Goal: Transaction & Acquisition: Purchase product/service

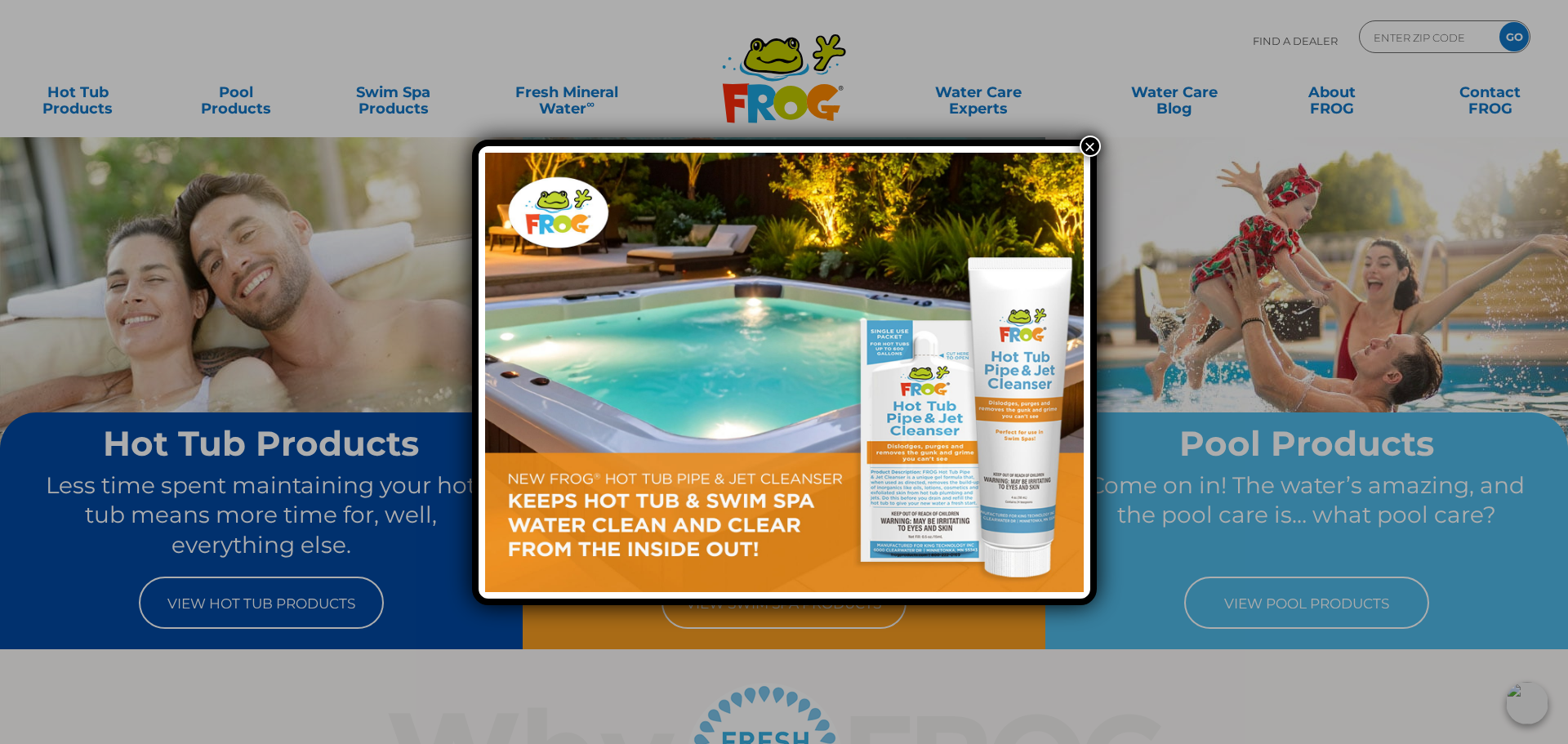
click at [1094, 145] on button "×" at bounding box center [1090, 146] width 21 height 21
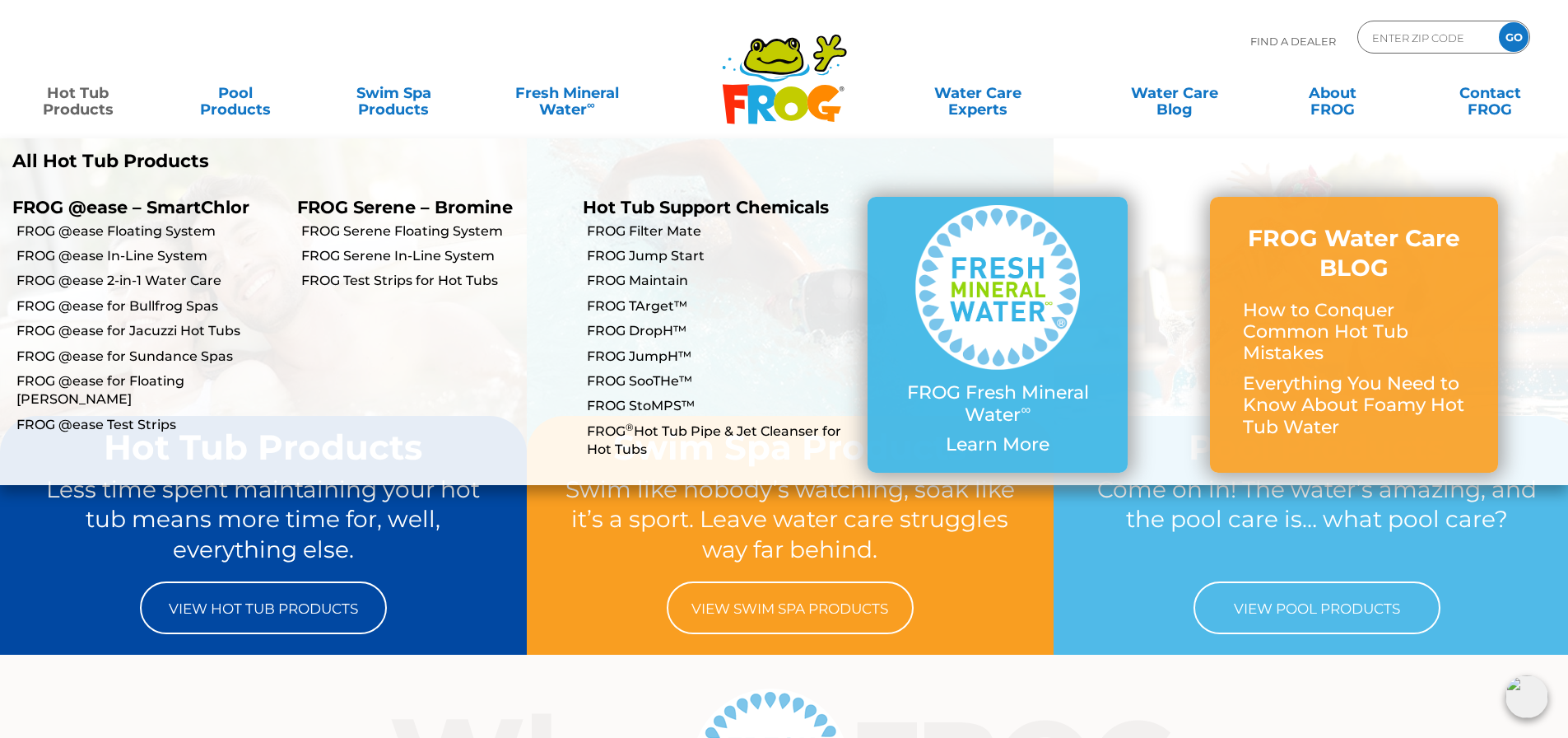
click at [78, 104] on link "Hot Tub Products" at bounding box center [77, 93] width 122 height 33
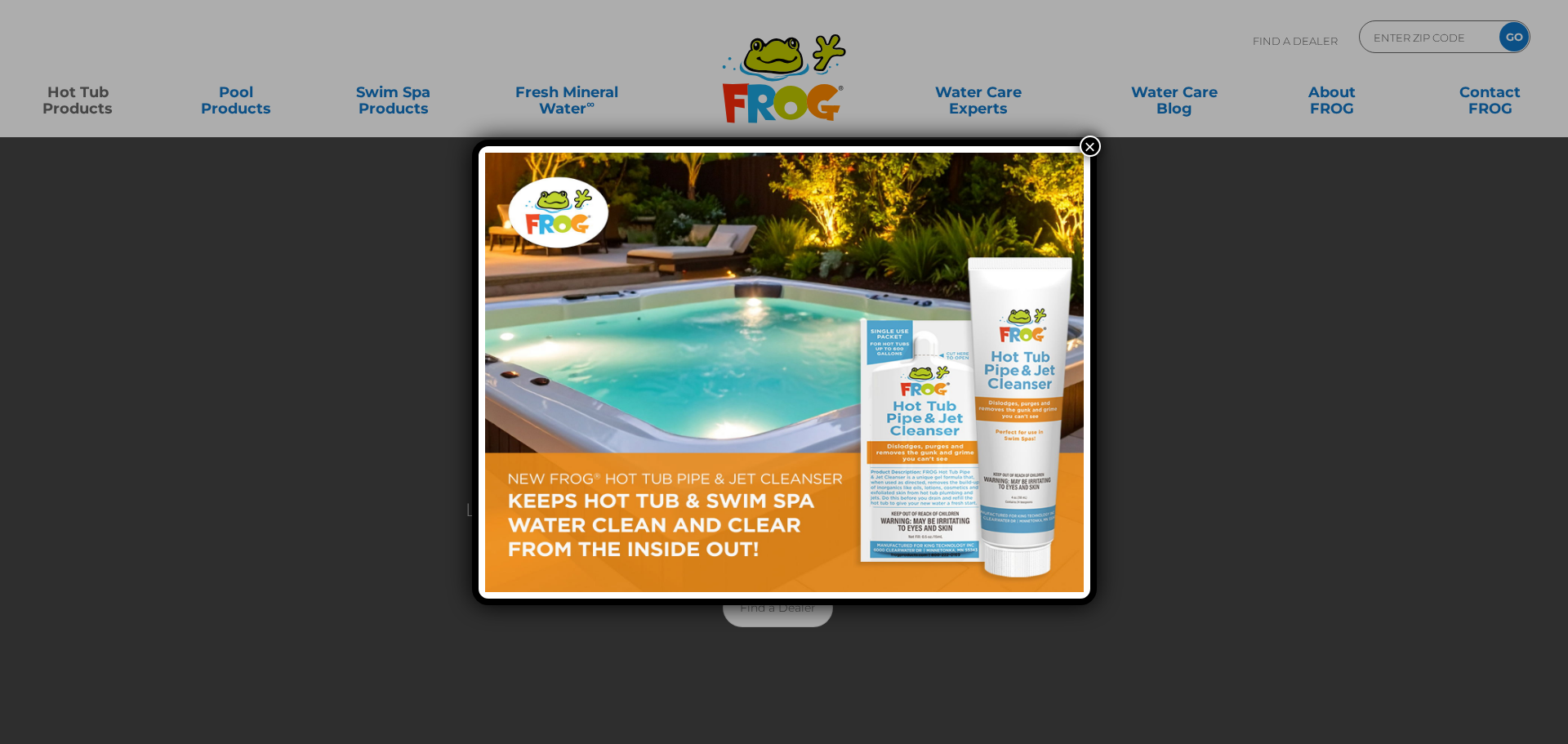
click at [1089, 143] on button "×" at bounding box center [1090, 146] width 21 height 21
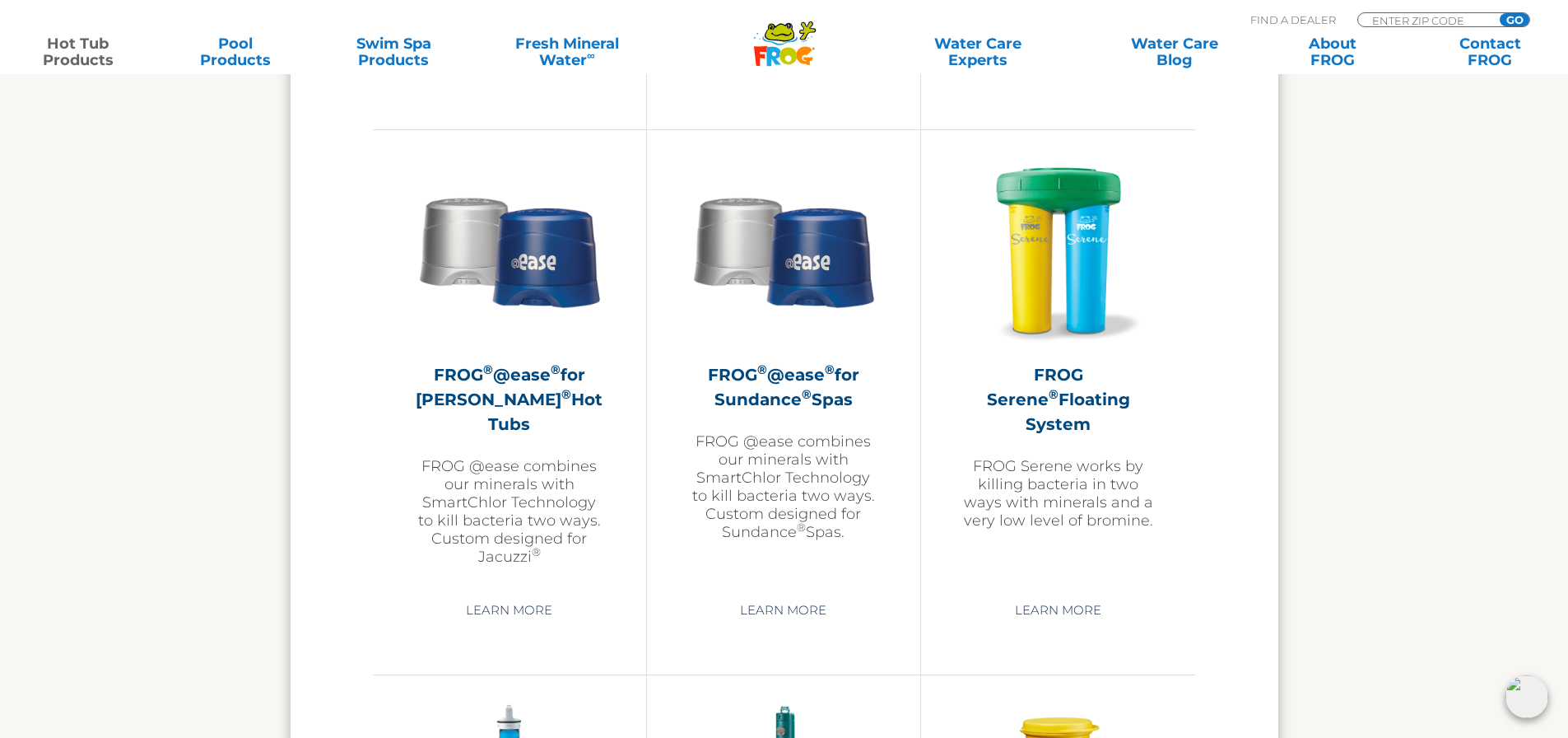
scroll to position [2965, 0]
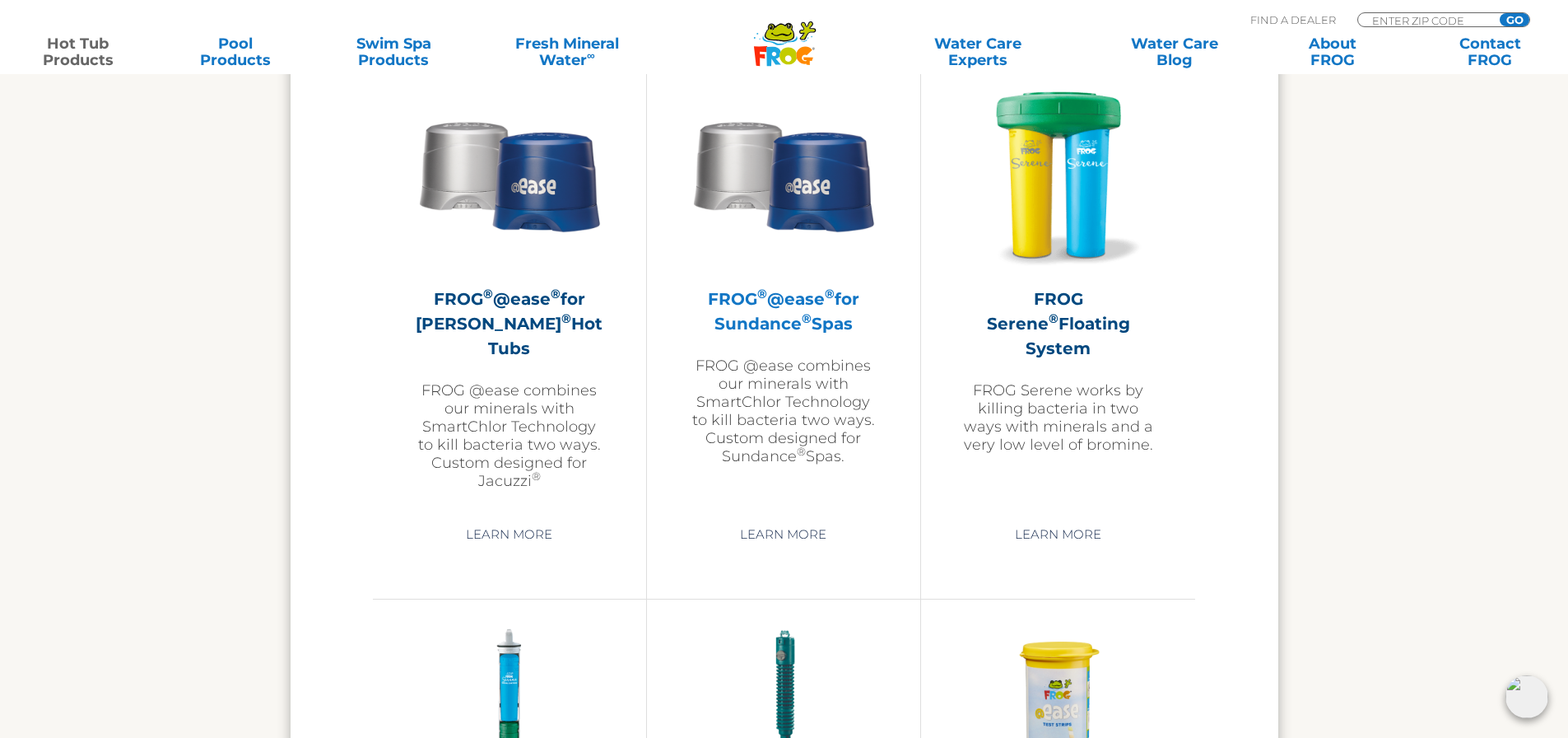
click at [799, 305] on h2 "FROG ® @ease ® for Sundance ® Spas" at bounding box center [784, 311] width 191 height 50
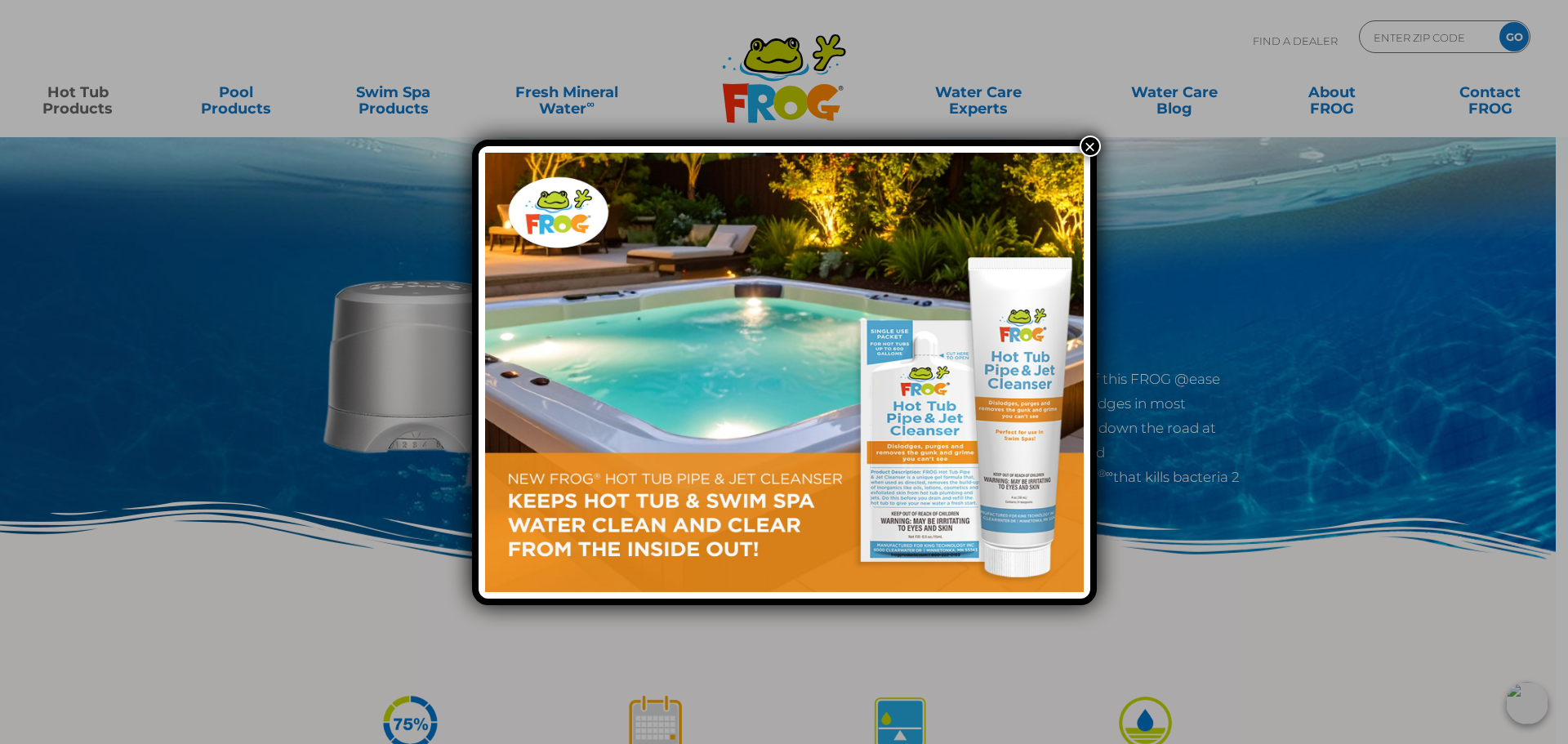
click at [1089, 143] on button "×" at bounding box center [1090, 146] width 21 height 21
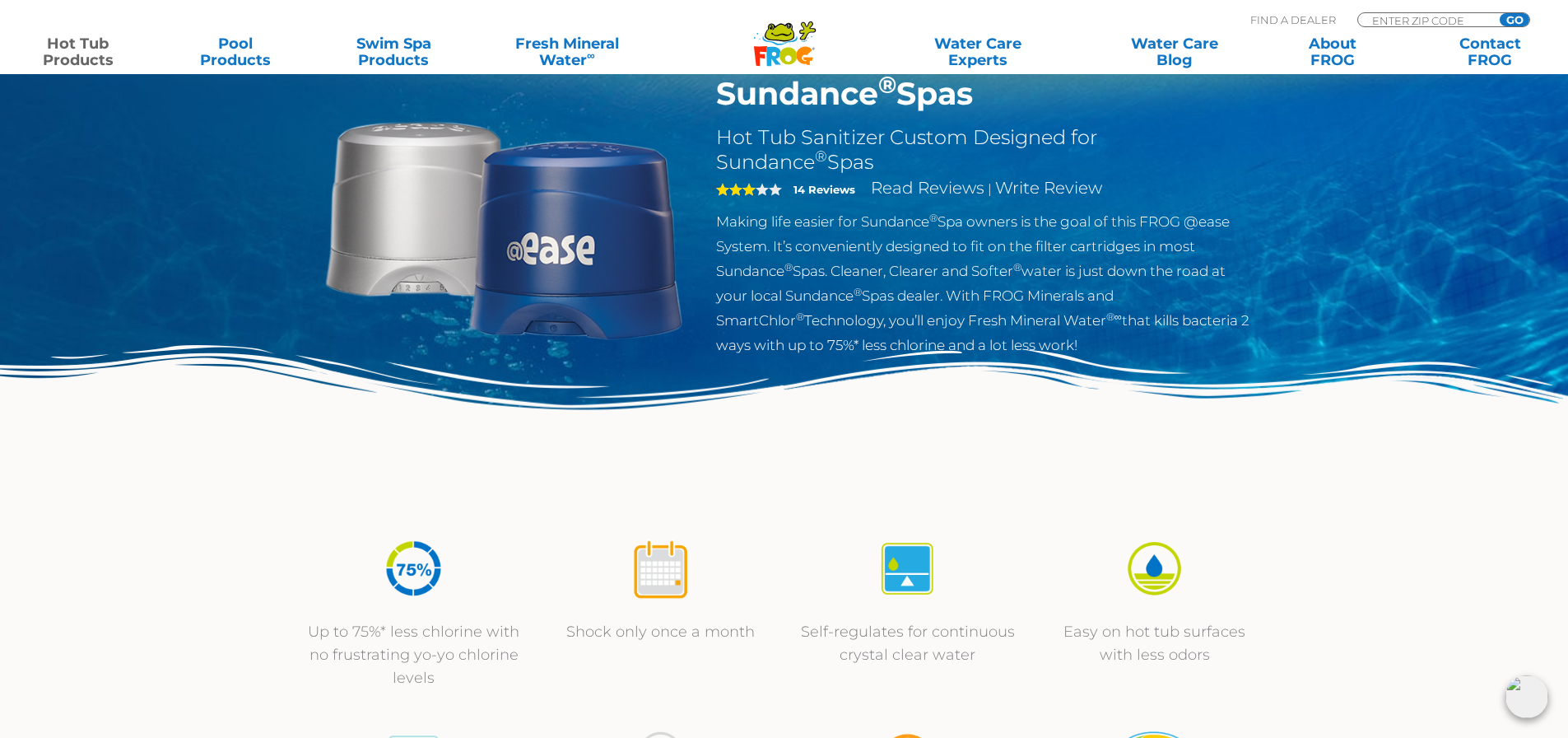
scroll to position [165, 0]
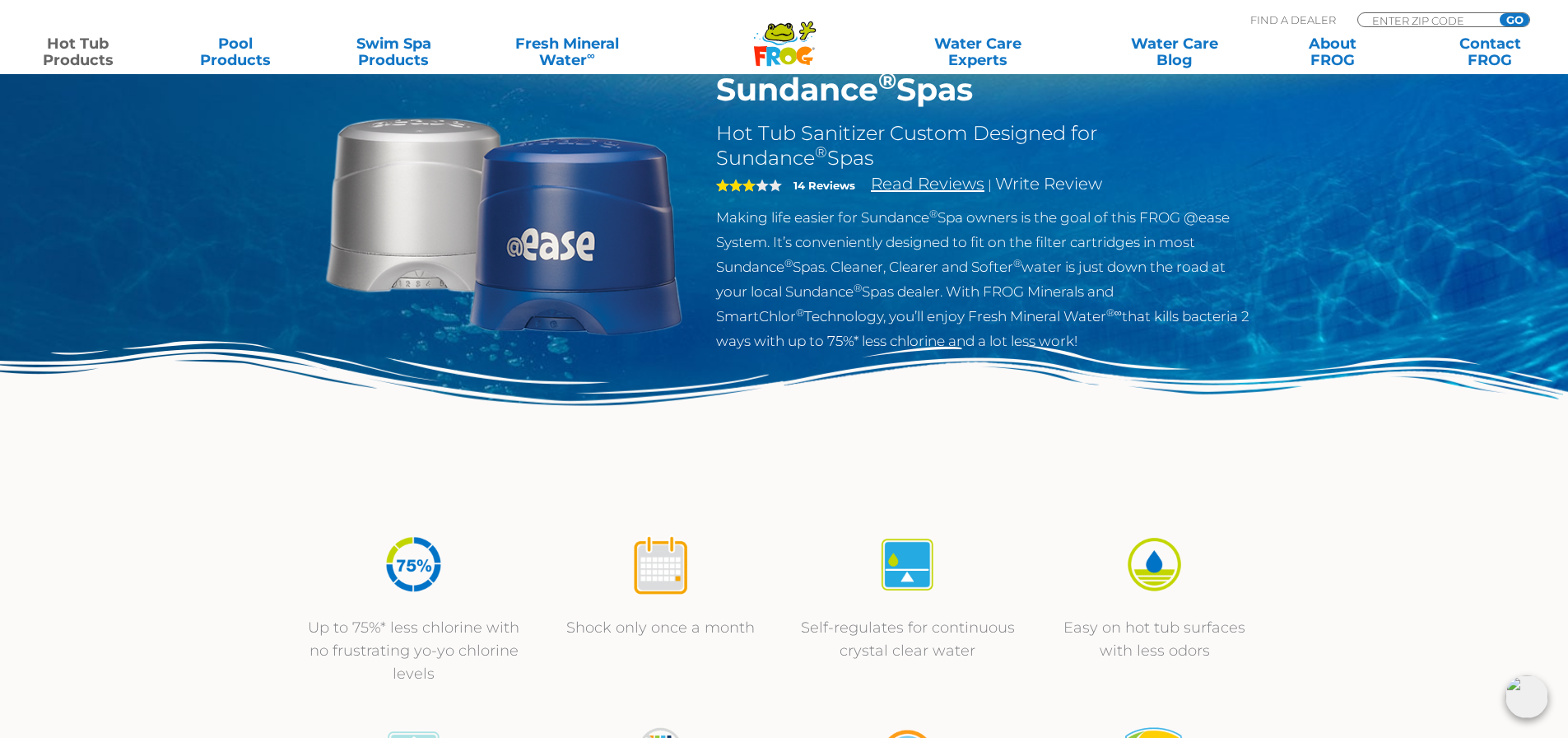
click at [935, 183] on link "Read Reviews" at bounding box center [927, 183] width 113 height 19
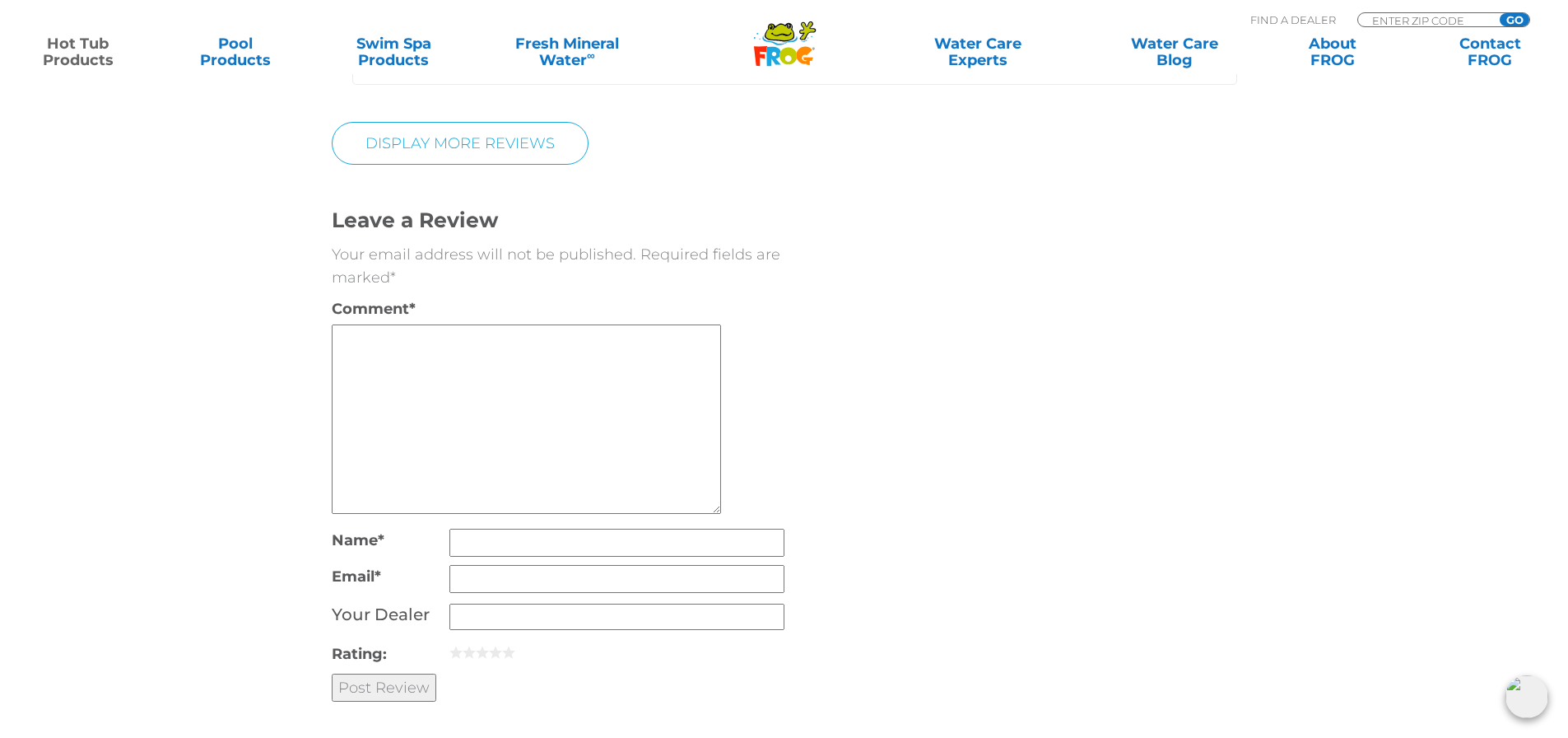
scroll to position [3906, 0]
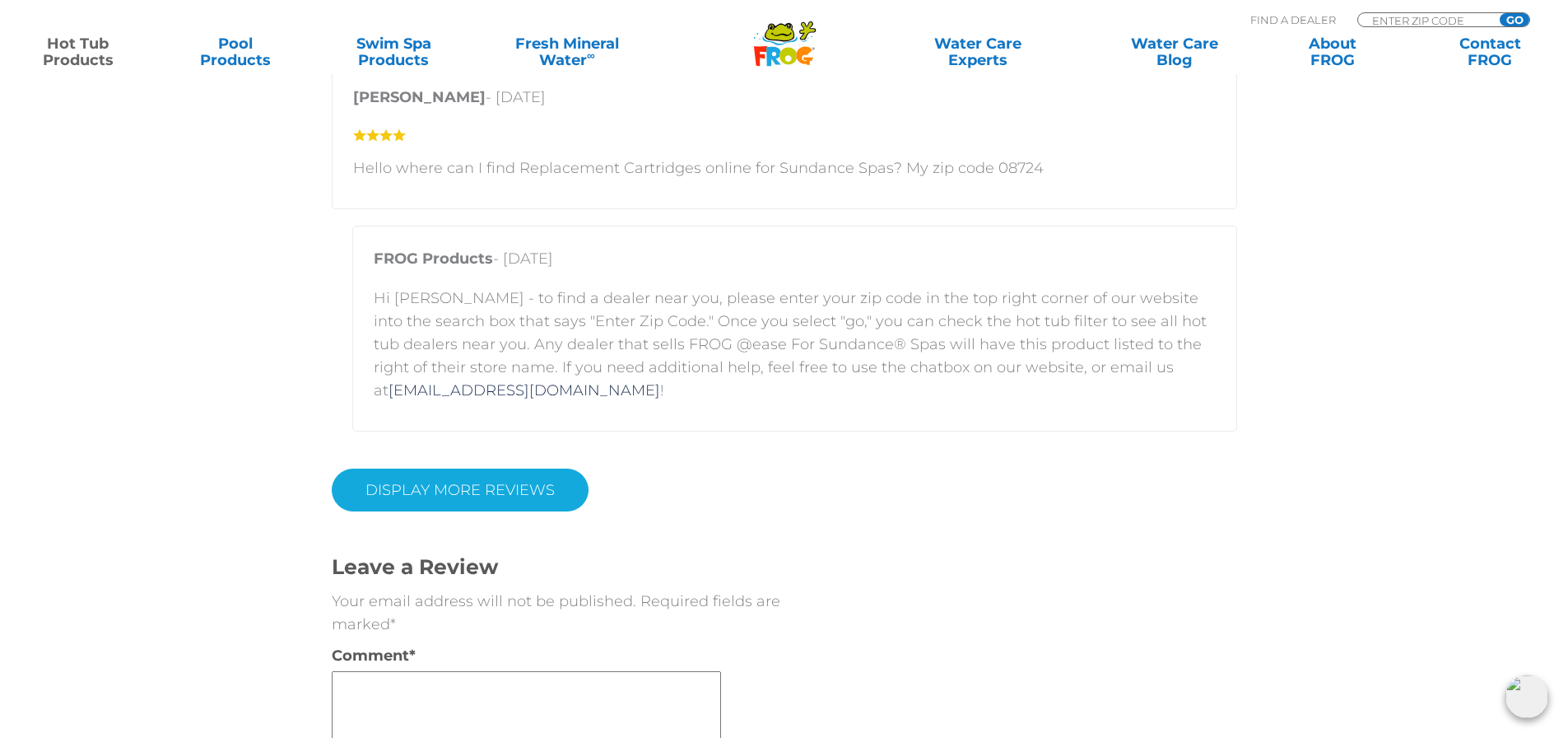
click at [508, 494] on link "Display More Reviews" at bounding box center [460, 490] width 257 height 43
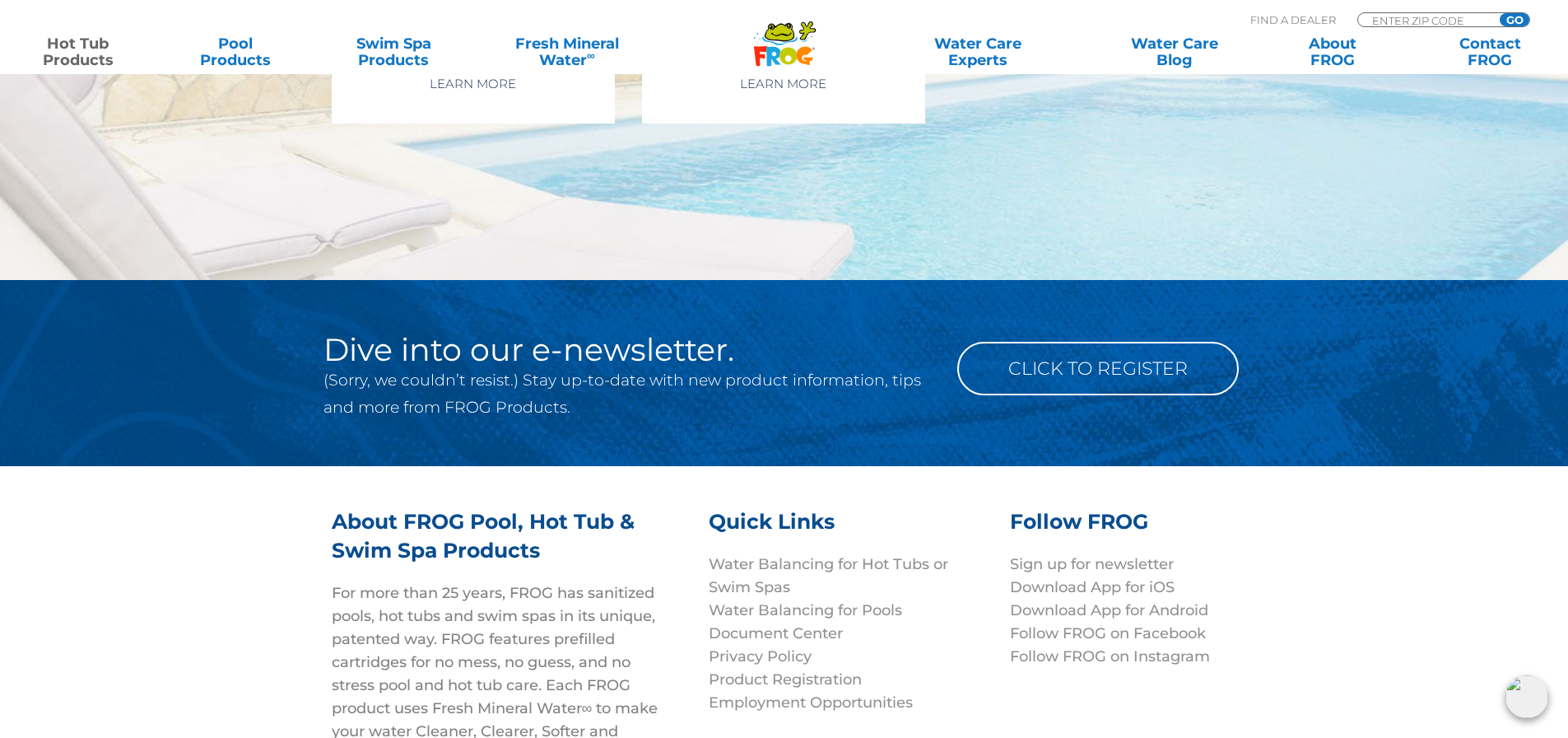
scroll to position [7447, 0]
